Goal: Book appointment/travel/reservation

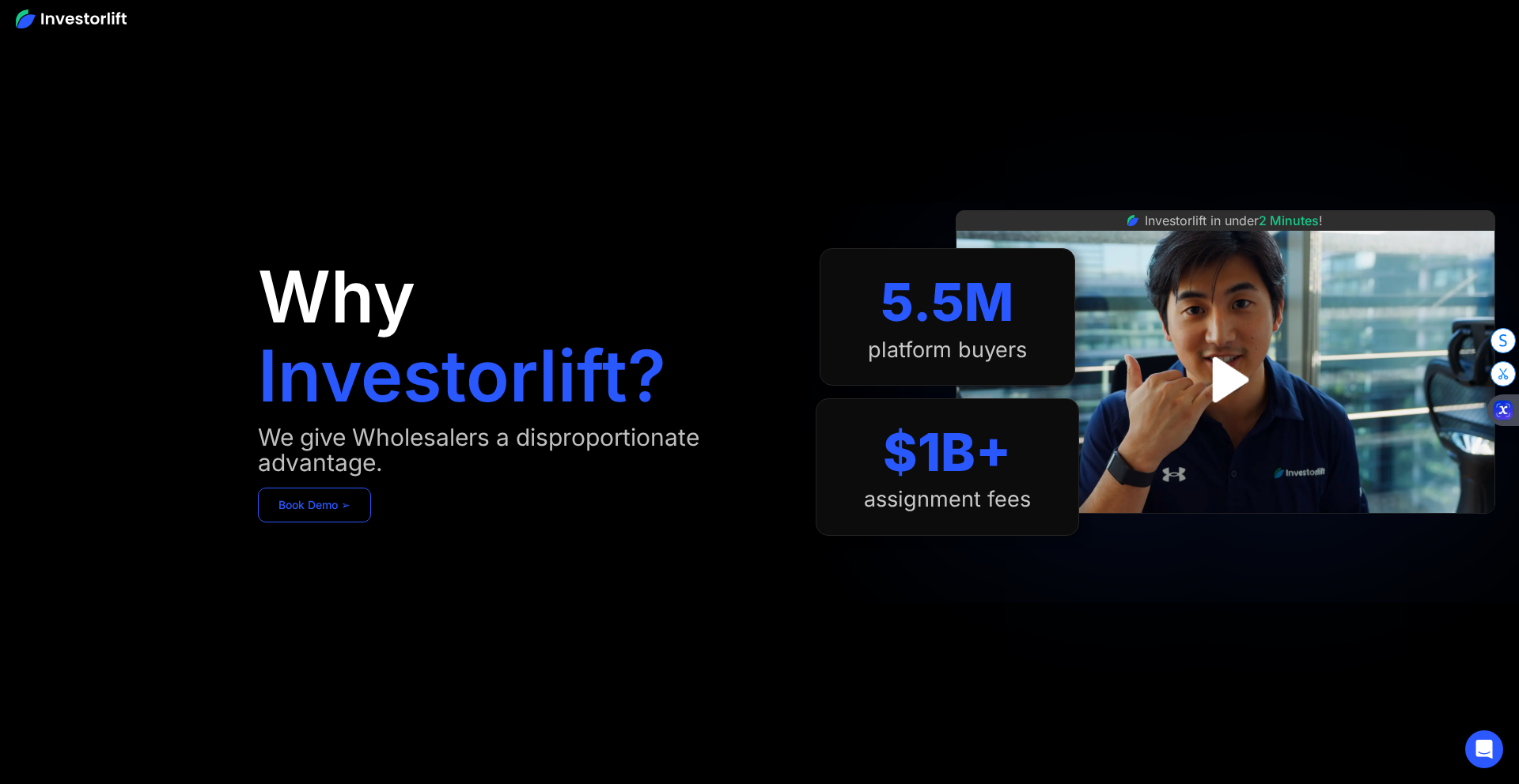
click at [315, 508] on link "Book Demo ➢" at bounding box center [314, 505] width 113 height 35
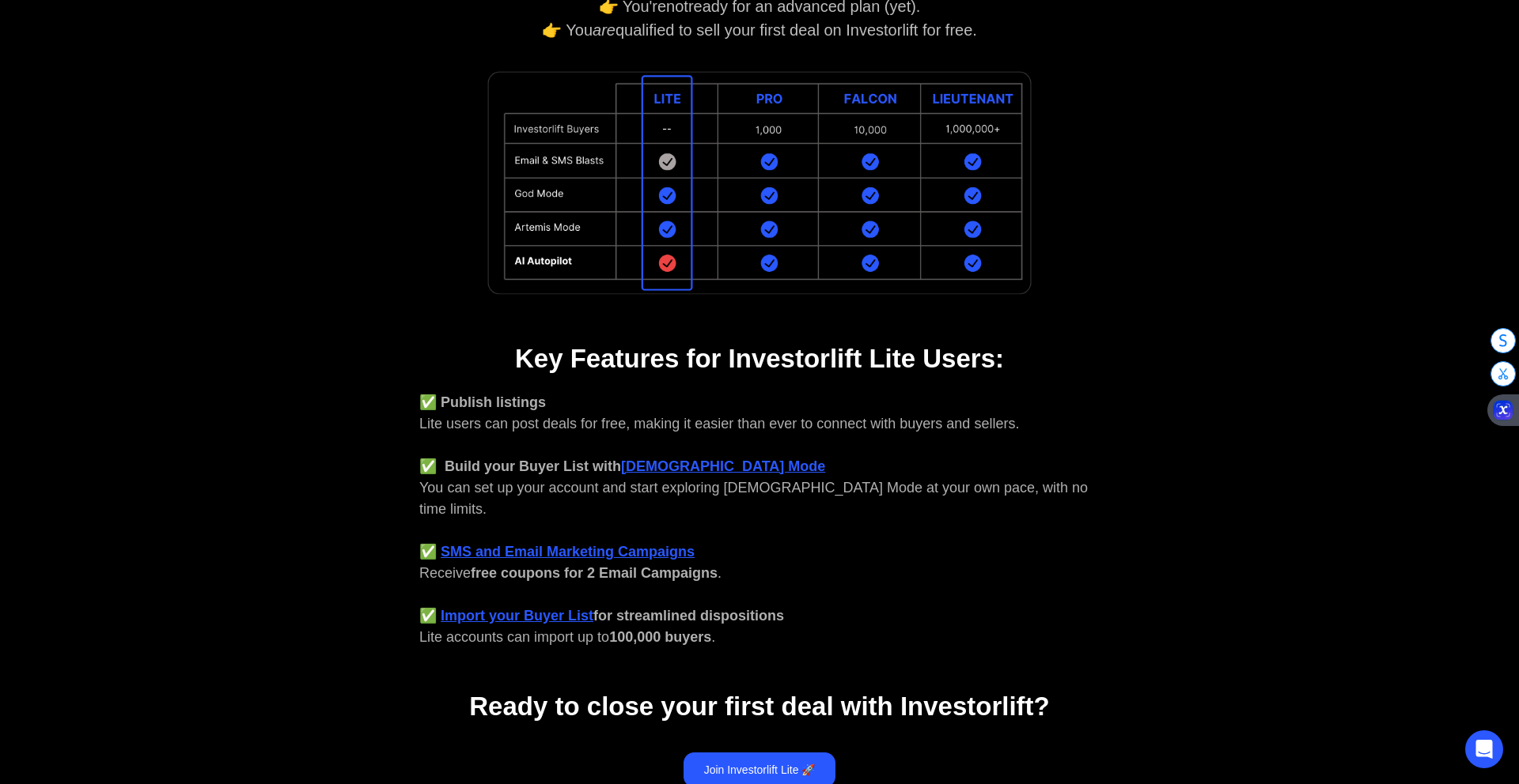
scroll to position [529, 0]
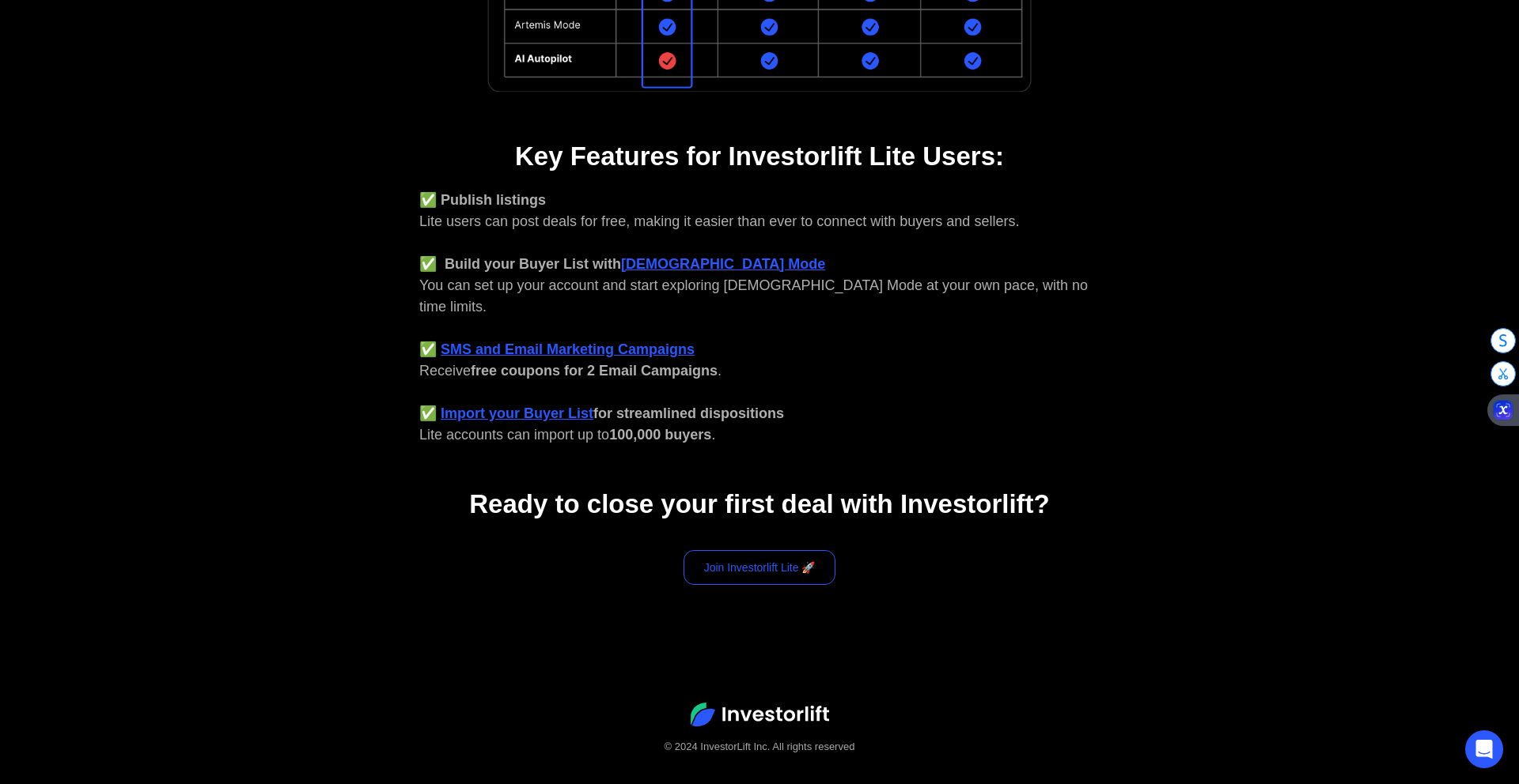
click at [794, 551] on link "Join Investorlift Lite 🚀" at bounding box center [760, 567] width 153 height 35
